Goal: Information Seeking & Learning: Learn about a topic

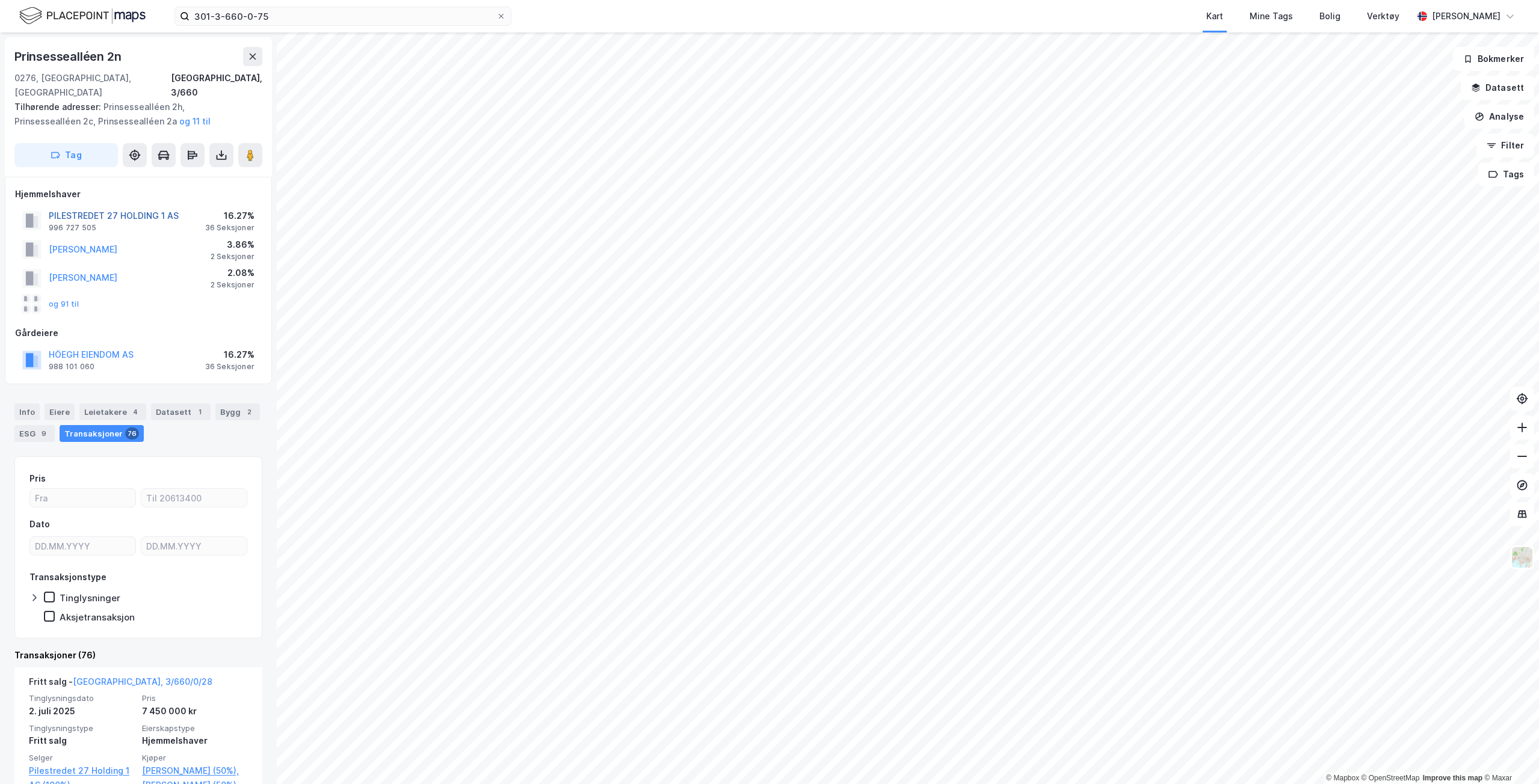
click at [0, 0] on button "PILESTREDET 27 HOLDING 1 AS" at bounding box center [0, 0] width 0 height 0
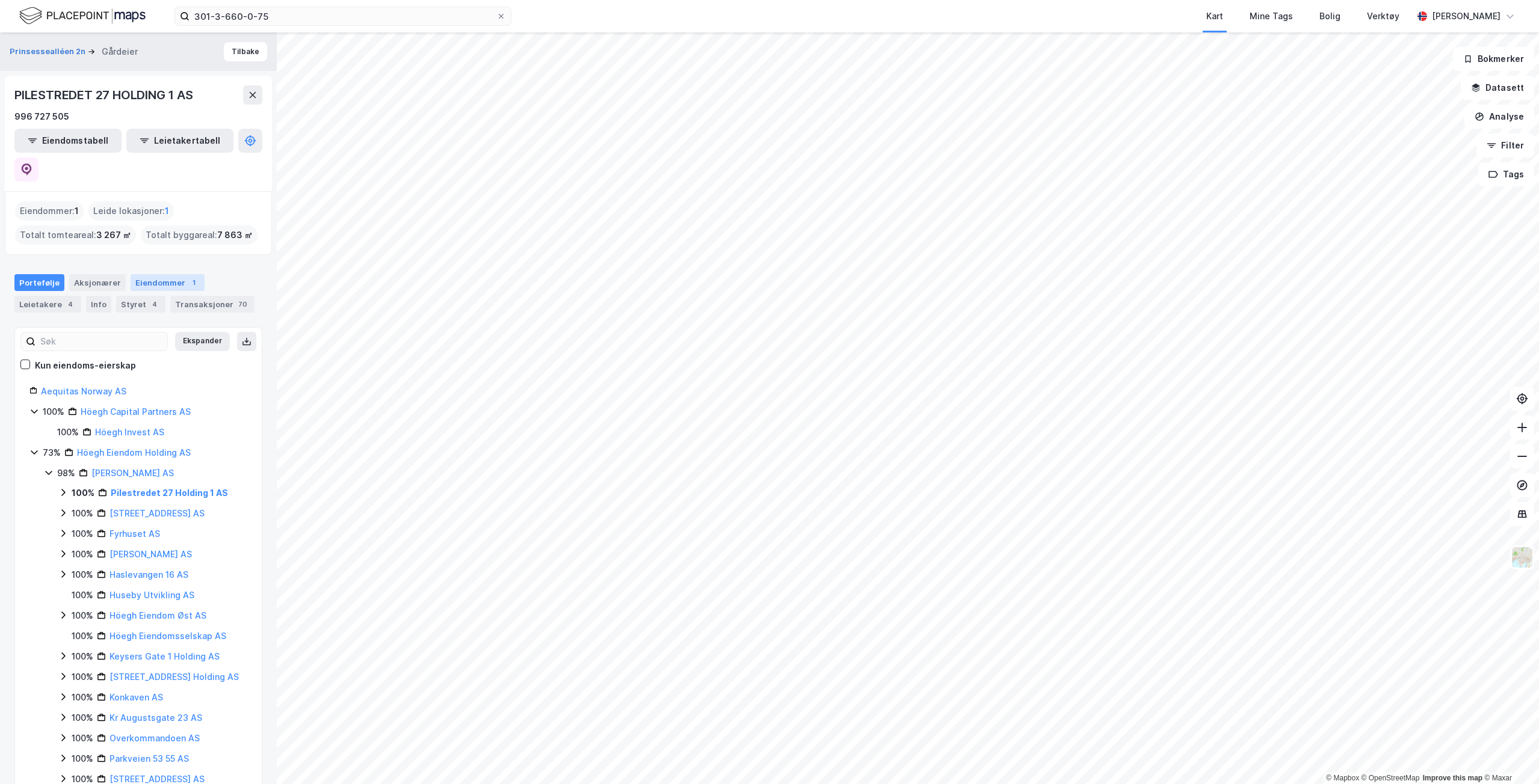
click at [155, 274] on div "Eiendommer 1" at bounding box center [167, 282] width 74 height 17
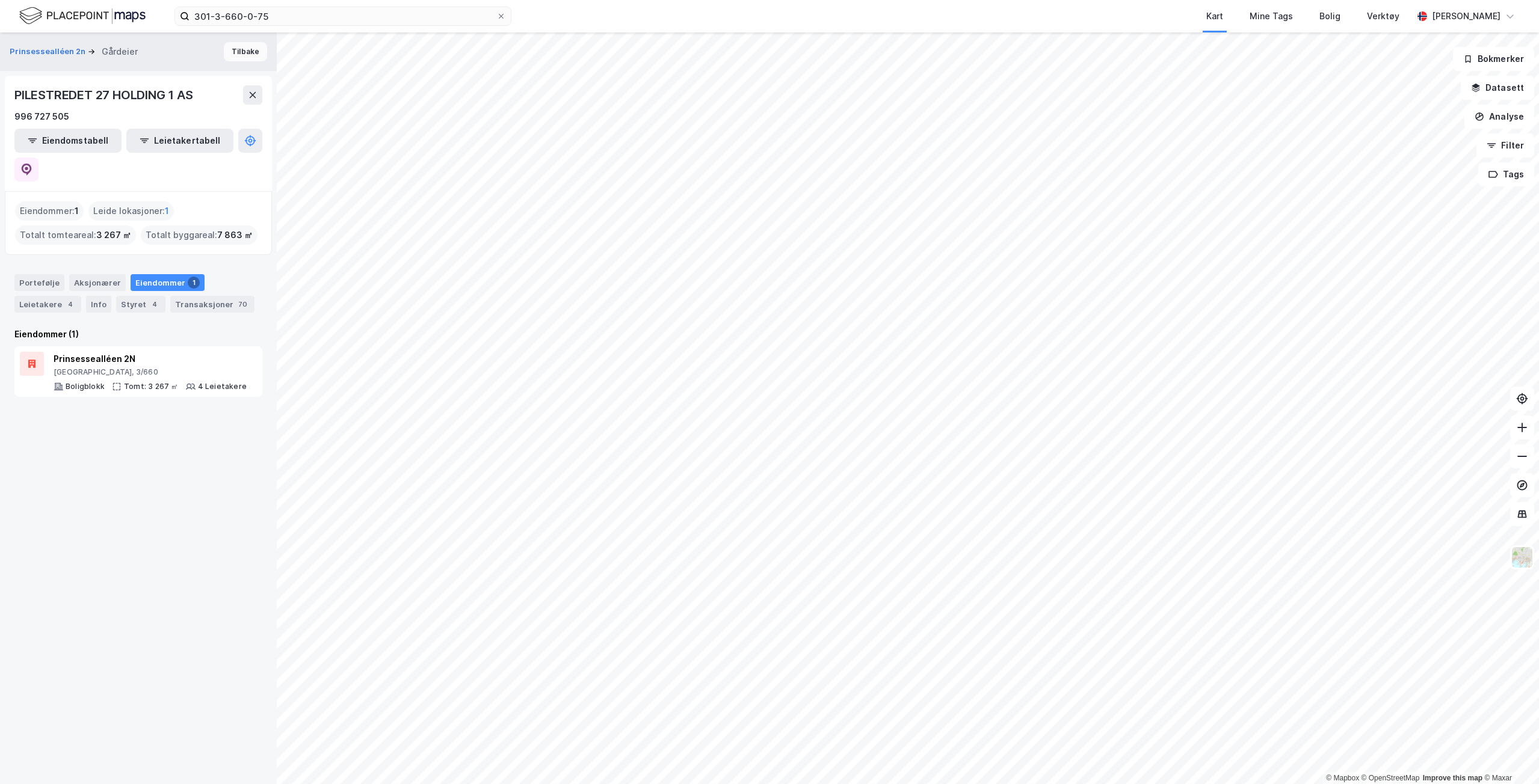
click at [238, 60] on button "Tilbake" at bounding box center [246, 51] width 44 height 19
